Goal: Transaction & Acquisition: Subscribe to service/newsletter

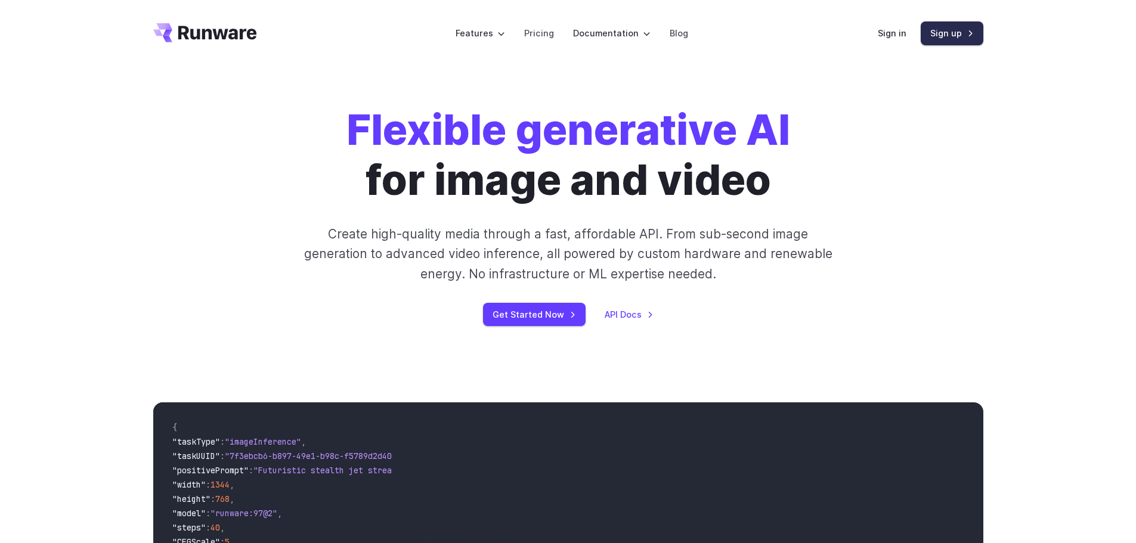
click at [959, 41] on link "Sign up" at bounding box center [952, 32] width 63 height 23
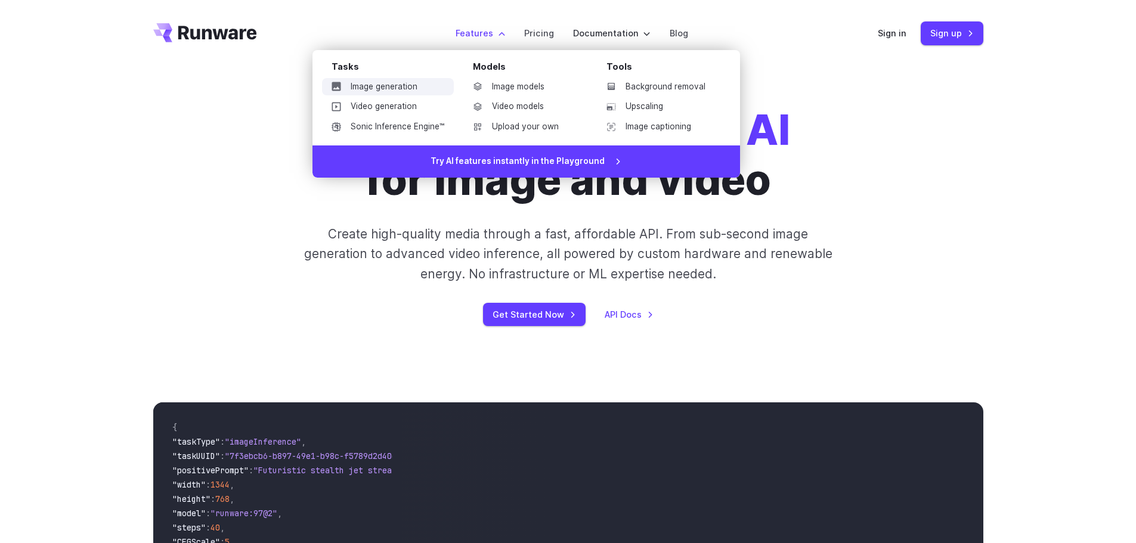
click at [422, 83] on link "Image generation" at bounding box center [388, 87] width 132 height 18
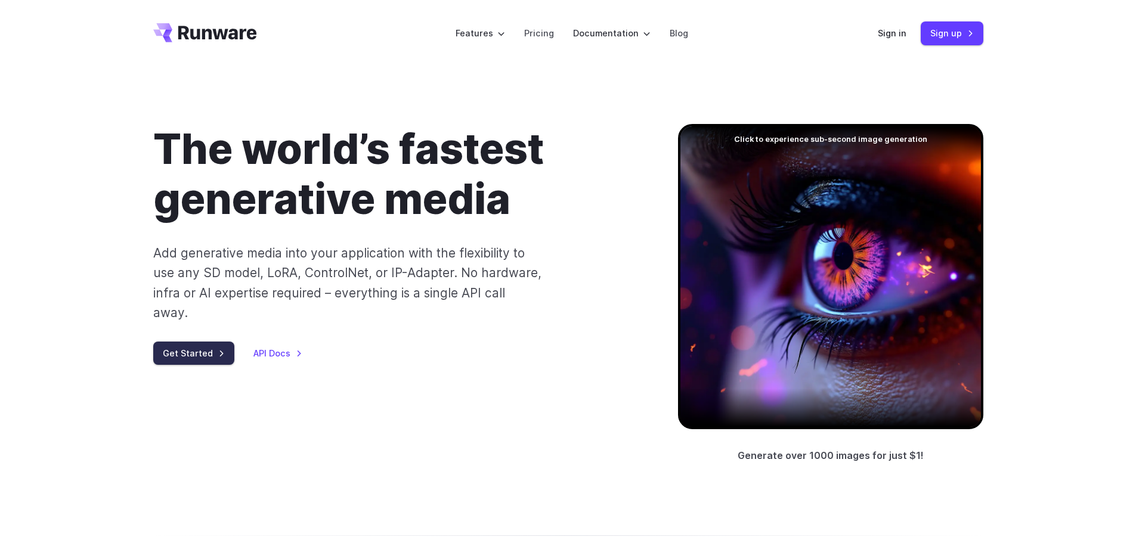
click at [213, 342] on link "Get Started" at bounding box center [193, 353] width 81 height 23
